Goal: Task Accomplishment & Management: Manage account settings

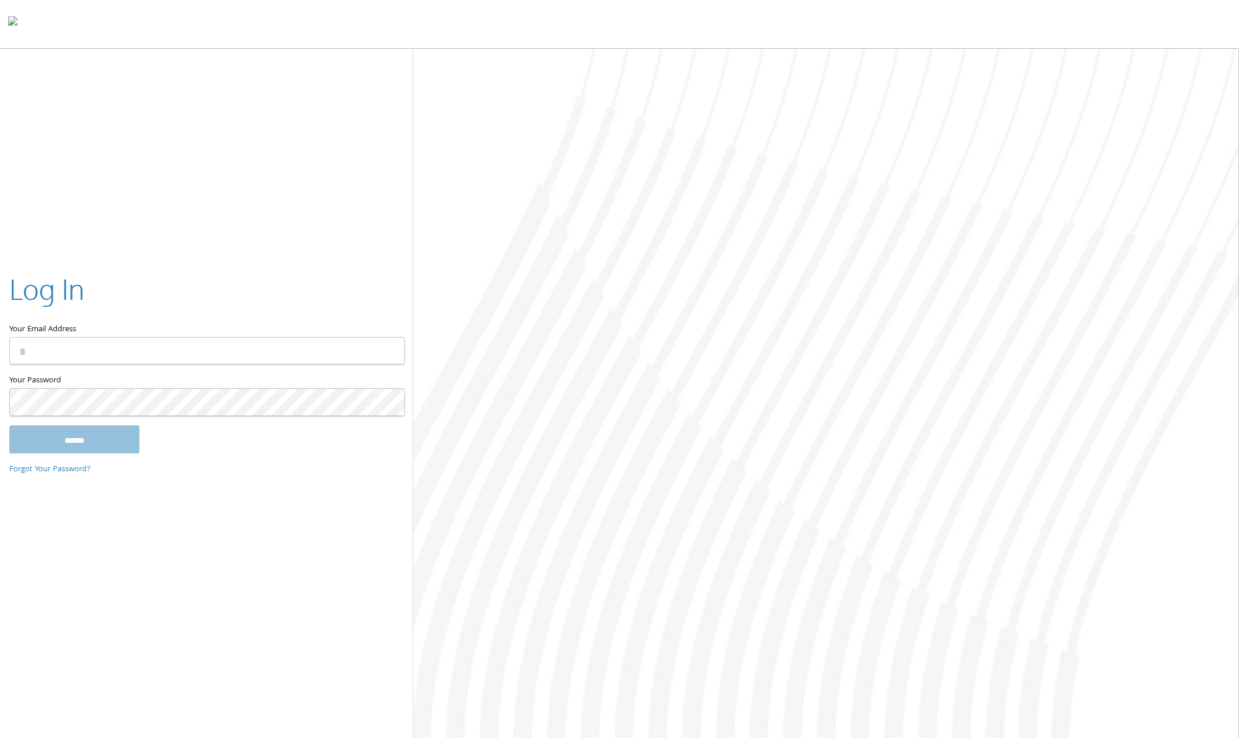
type input "**********"
click at [83, 439] on input "******" at bounding box center [74, 439] width 130 height 28
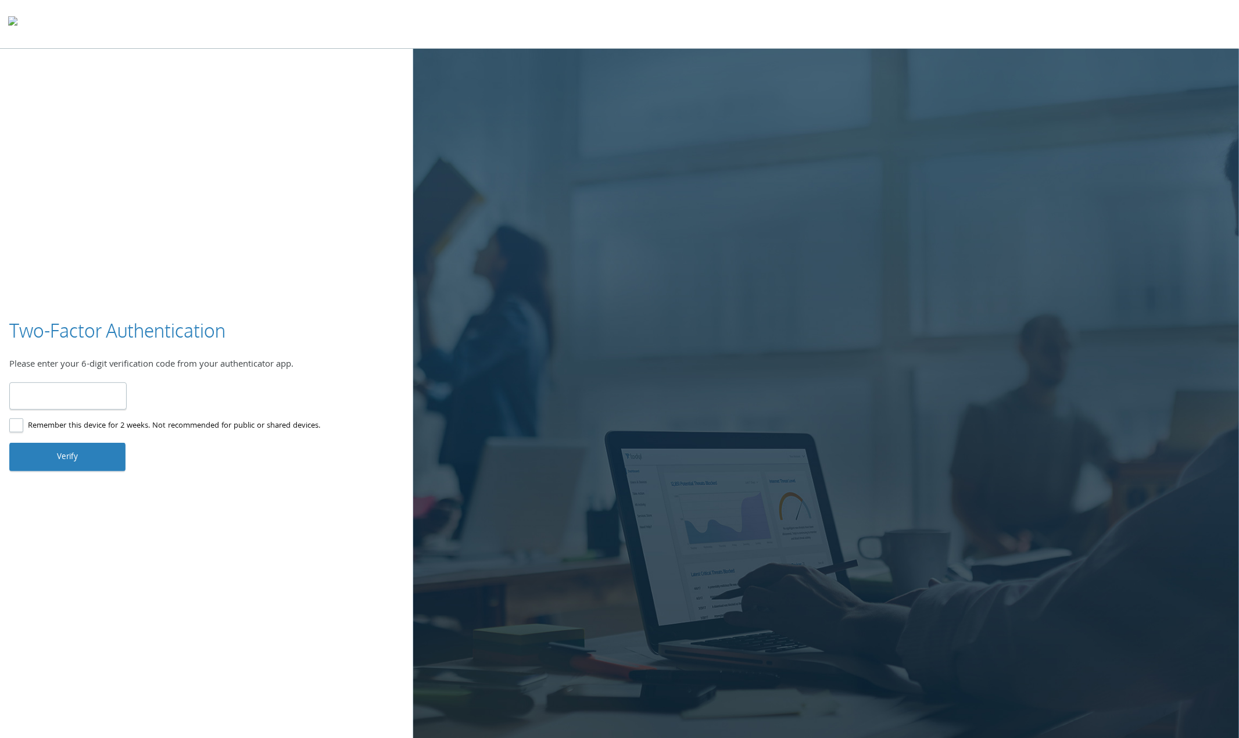
type input "******"
click at [69, 461] on button "Verify" at bounding box center [67, 457] width 116 height 28
